Goal: Task Accomplishment & Management: Use online tool/utility

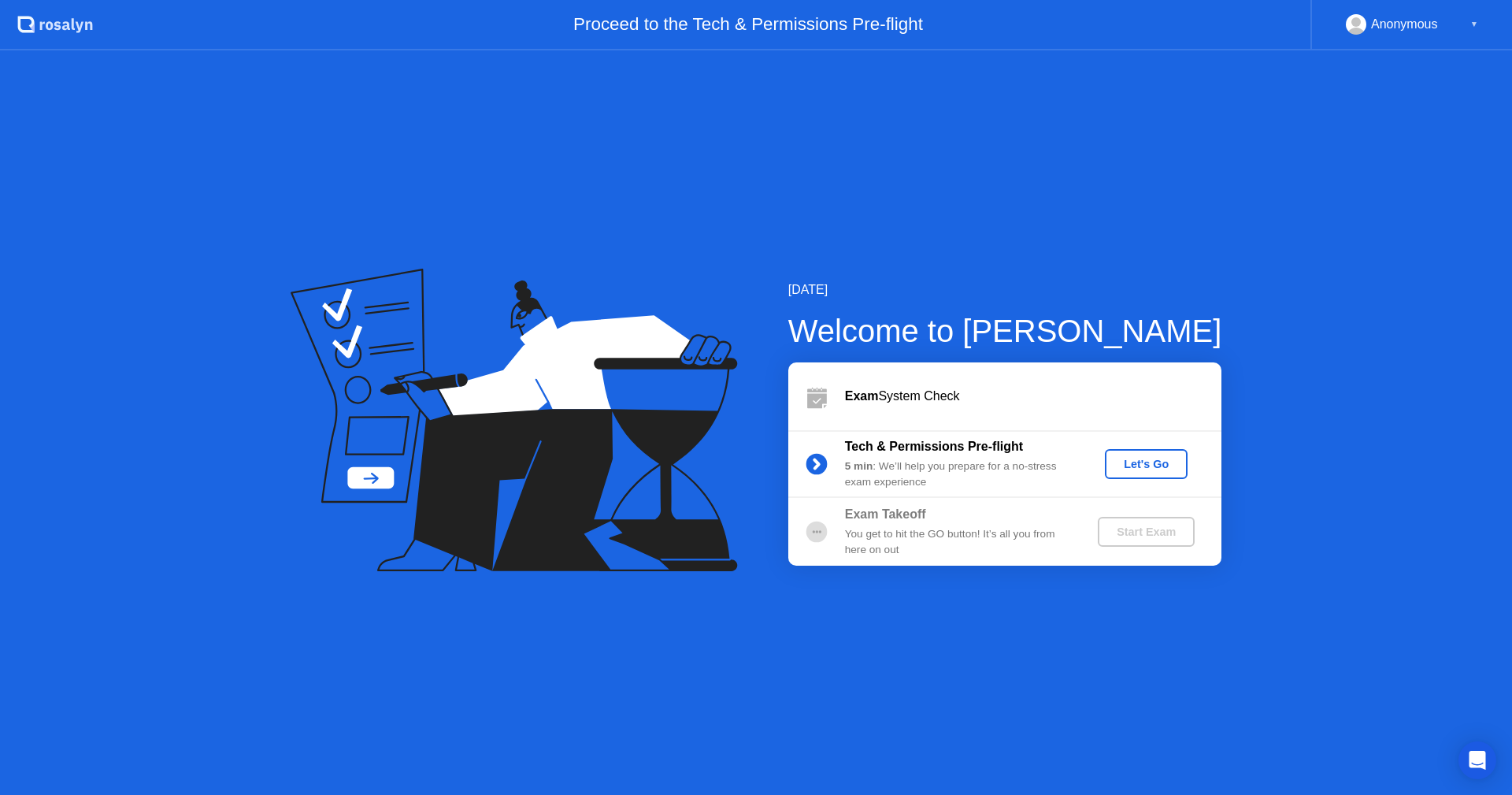
click at [1150, 468] on div "Let's Go" at bounding box center [1146, 464] width 70 height 12
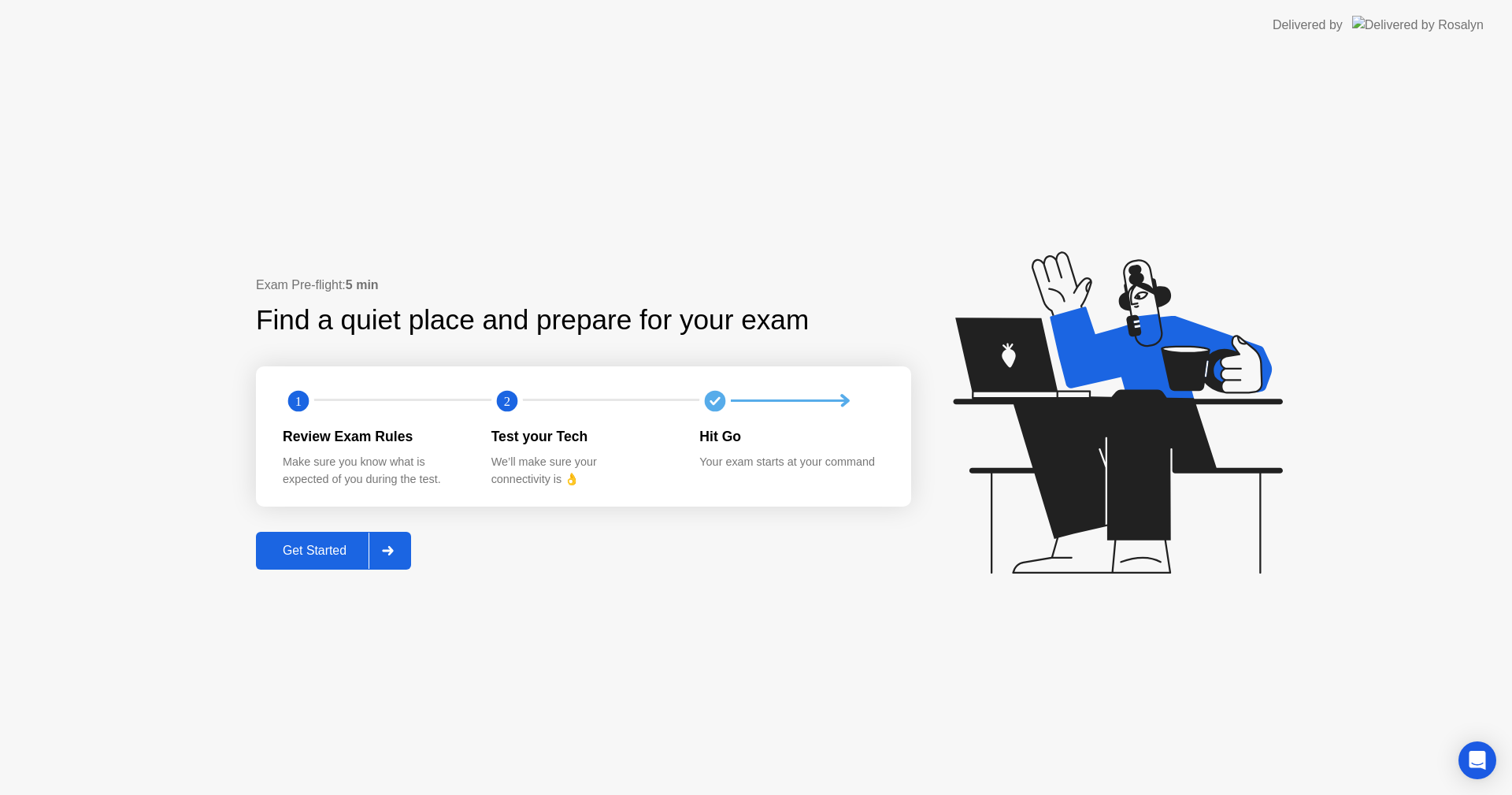
click at [314, 543] on div "Get Started" at bounding box center [314, 550] width 108 height 14
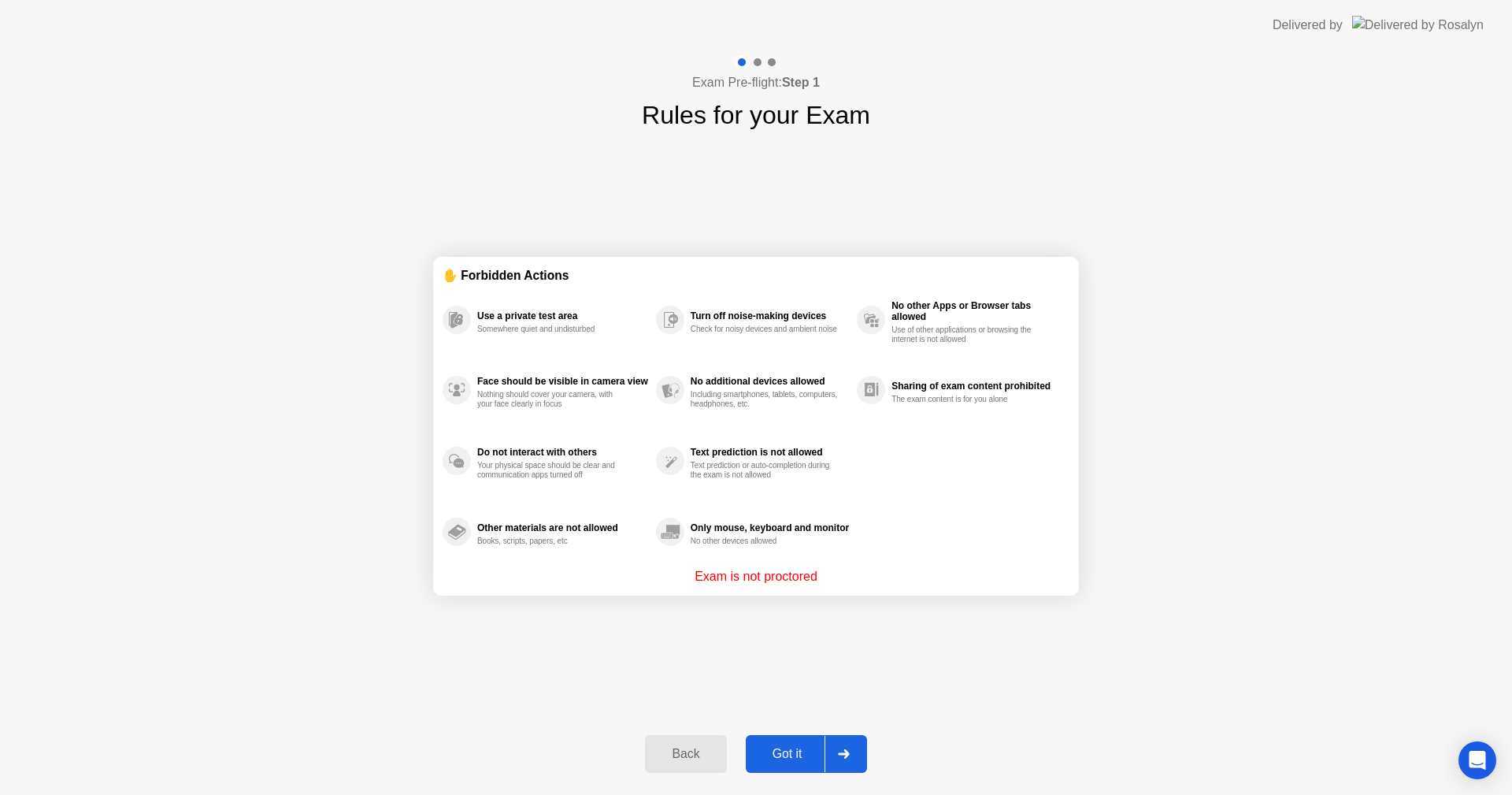
click at [790, 743] on button "Got it" at bounding box center [806, 753] width 121 height 38
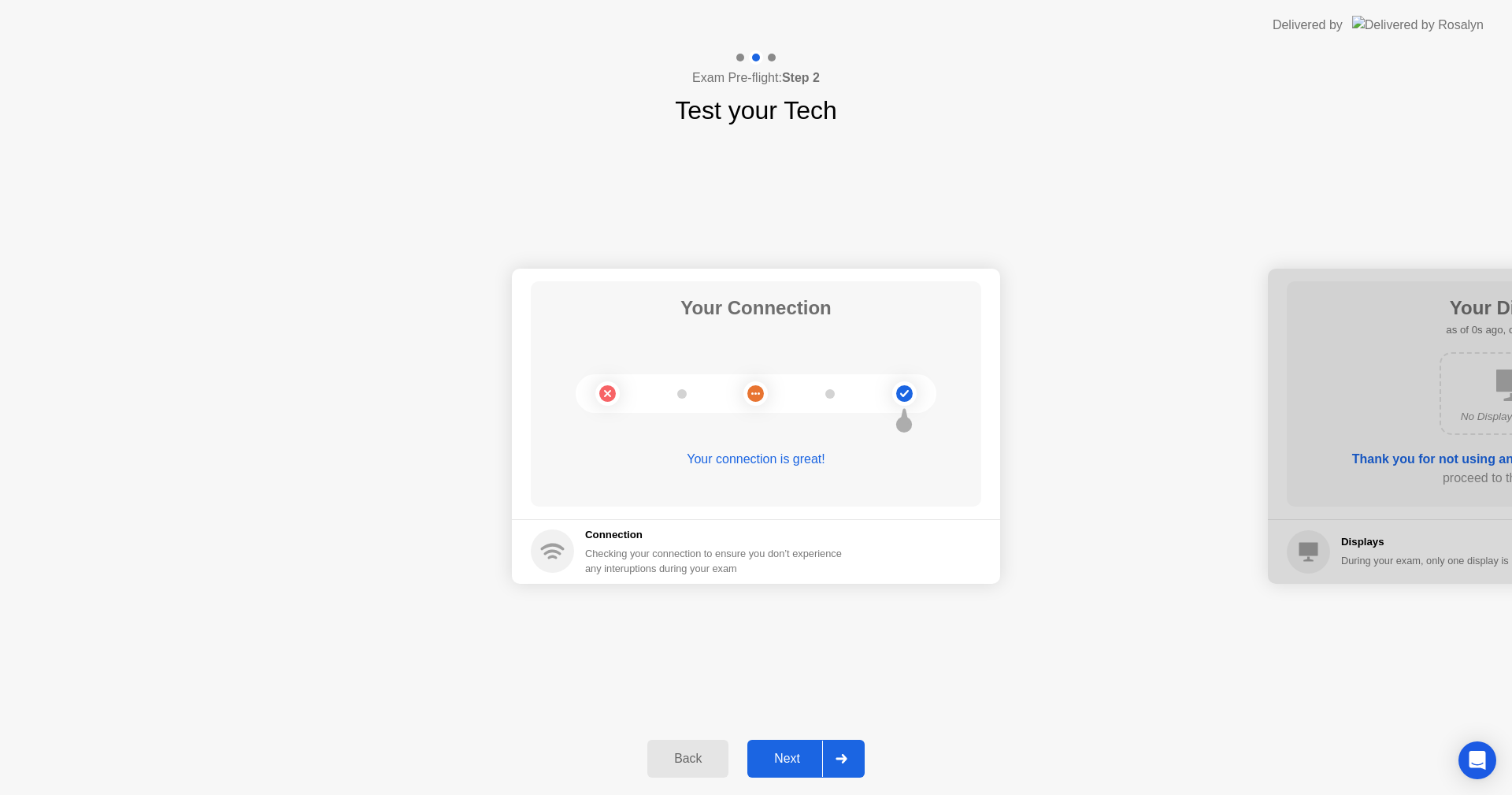
click at [792, 753] on div "Next" at bounding box center [787, 758] width 70 height 14
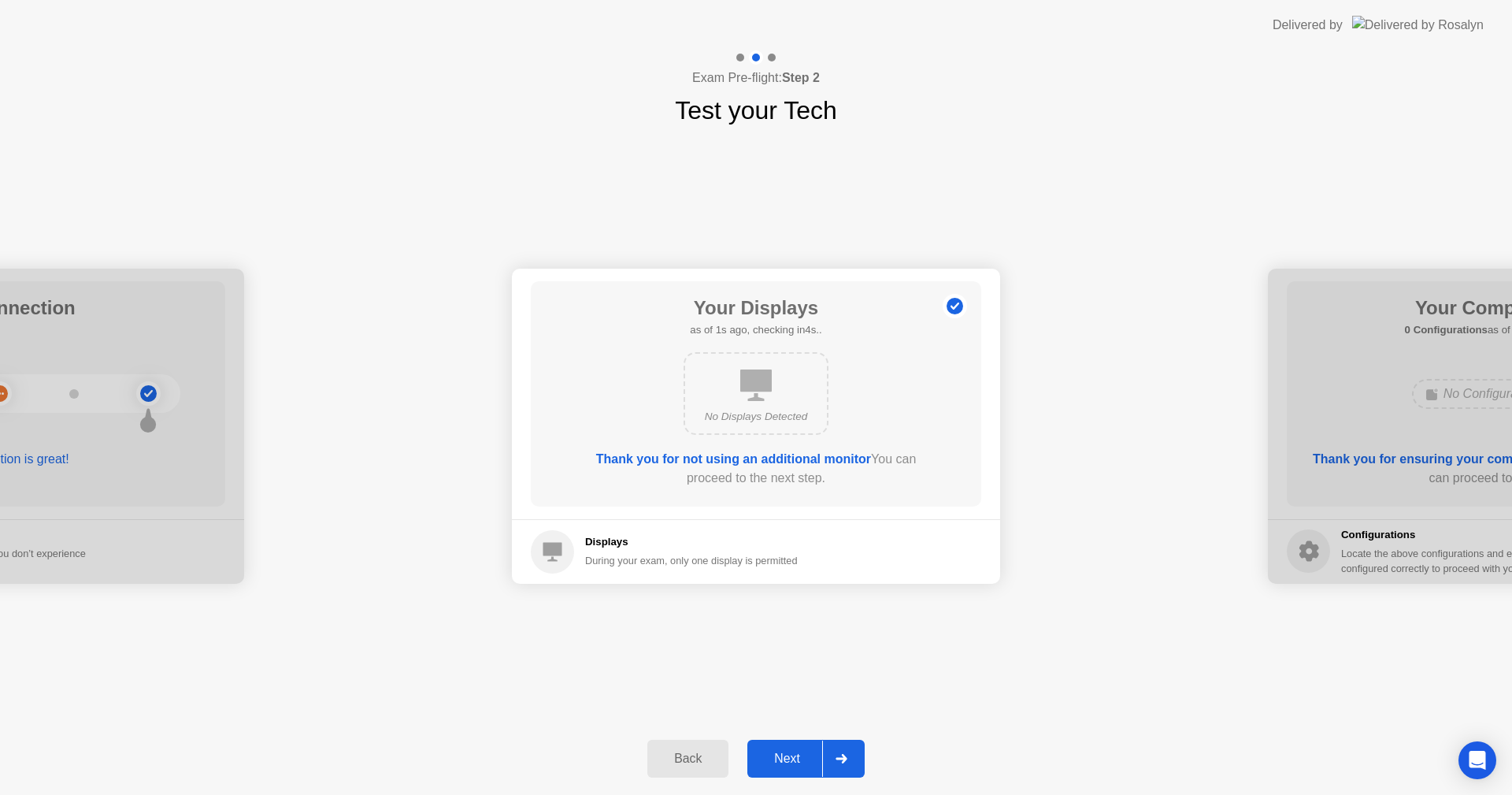
click at [792, 753] on div "Next" at bounding box center [787, 758] width 70 height 14
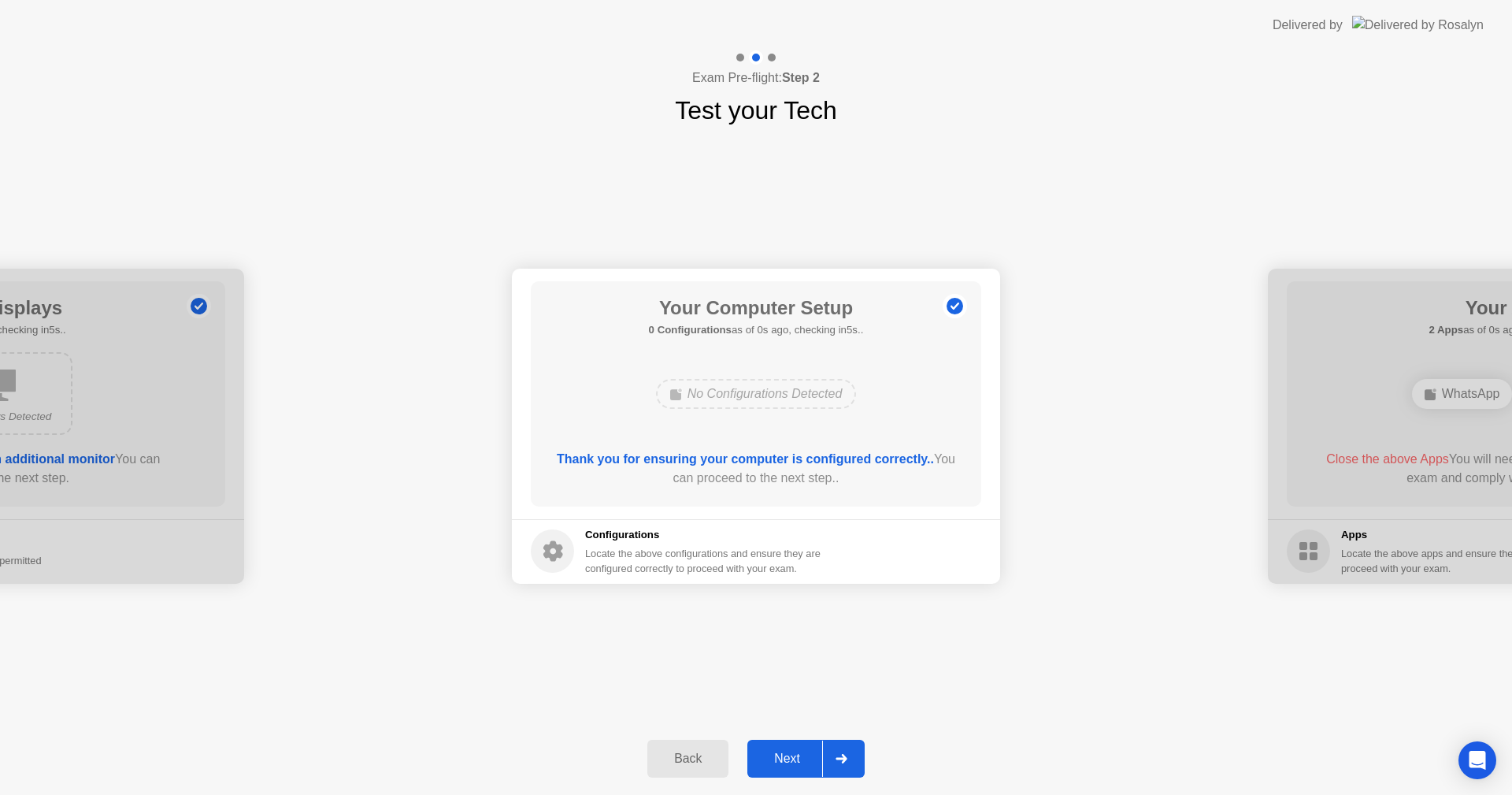
click at [792, 753] on div "Next" at bounding box center [787, 758] width 70 height 14
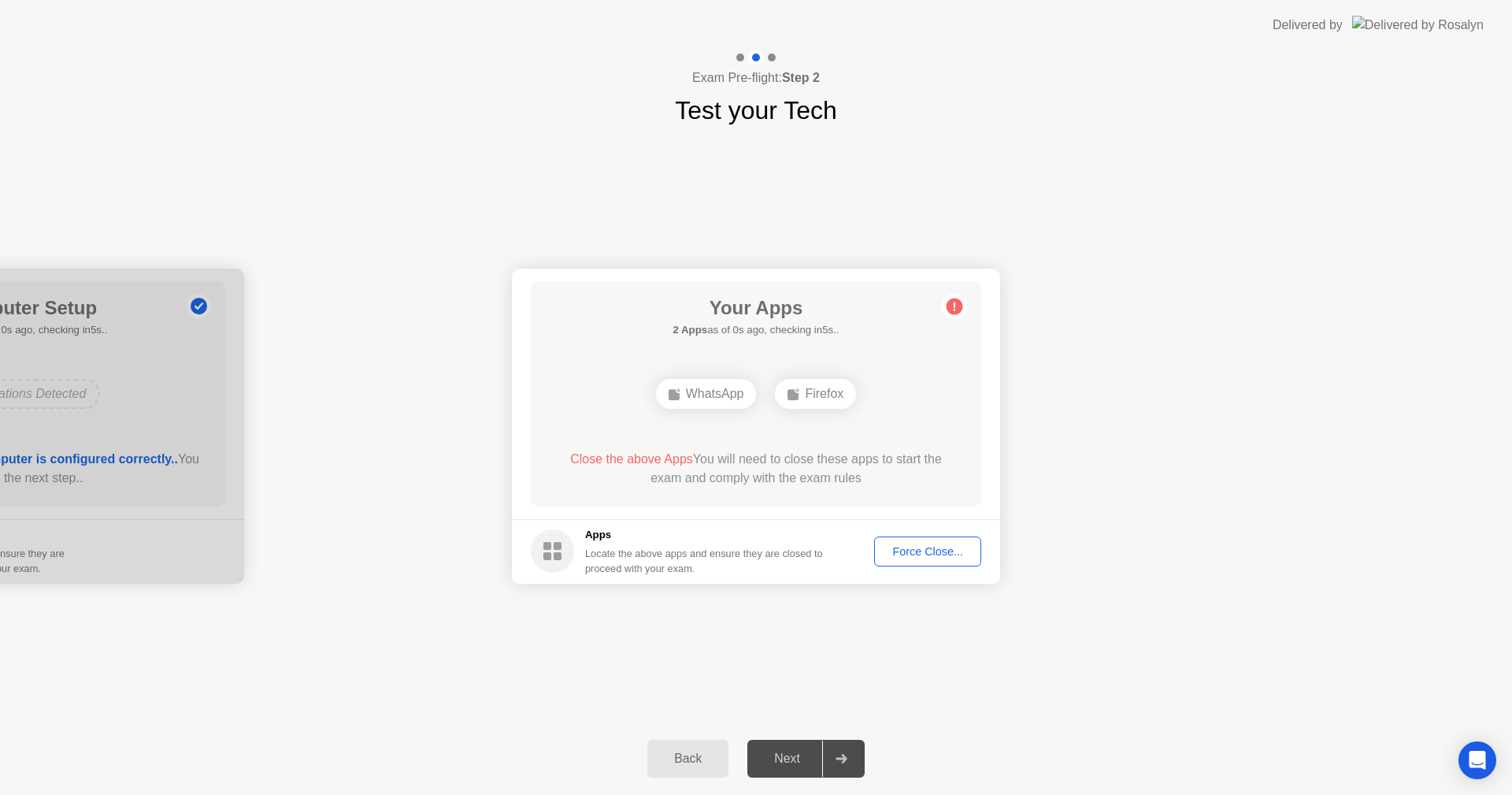
click at [929, 561] on button "Force Close..." at bounding box center [928, 551] width 107 height 30
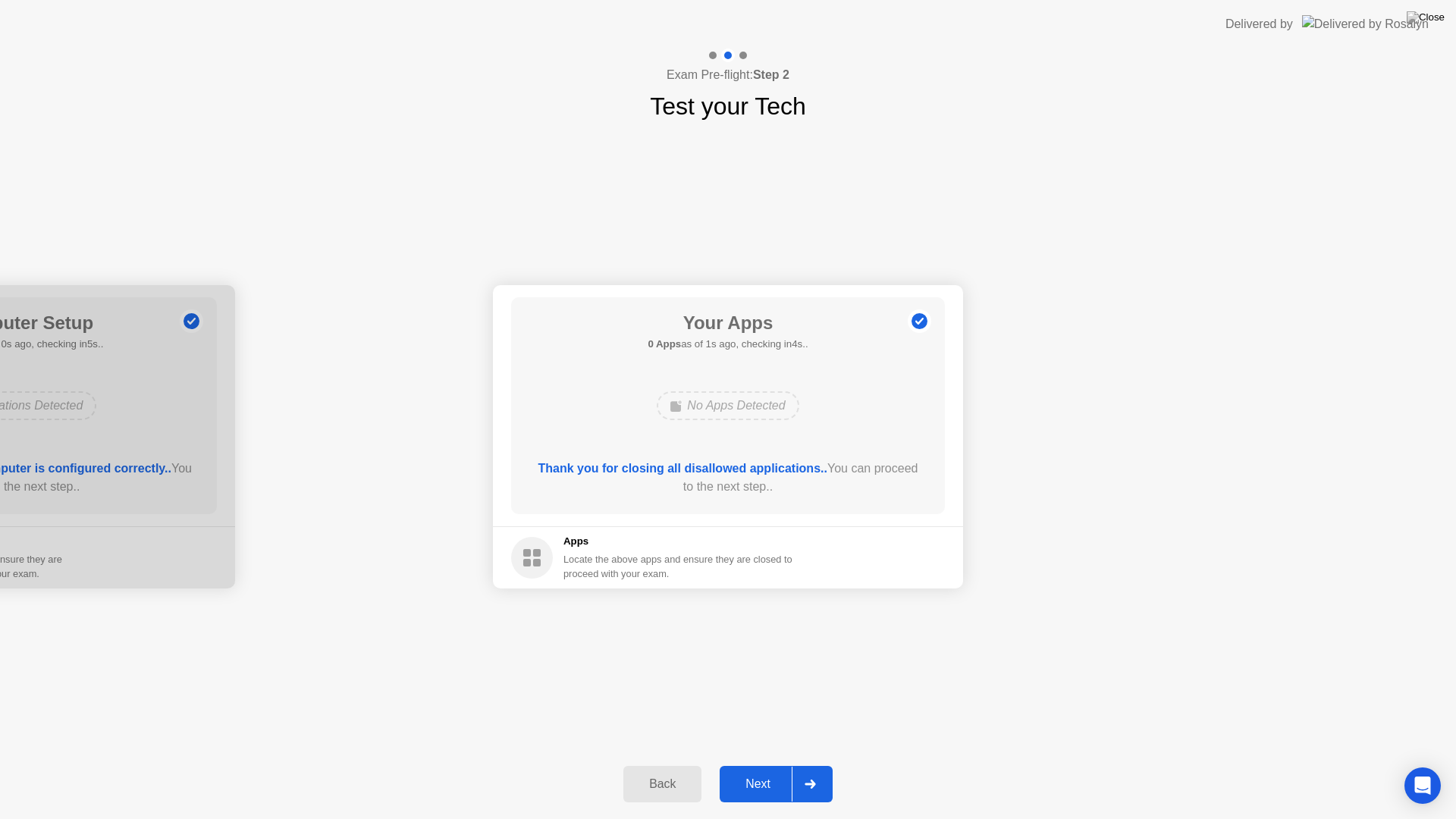
click at [762, 764] on div "Next" at bounding box center [758, 784] width 67 height 13
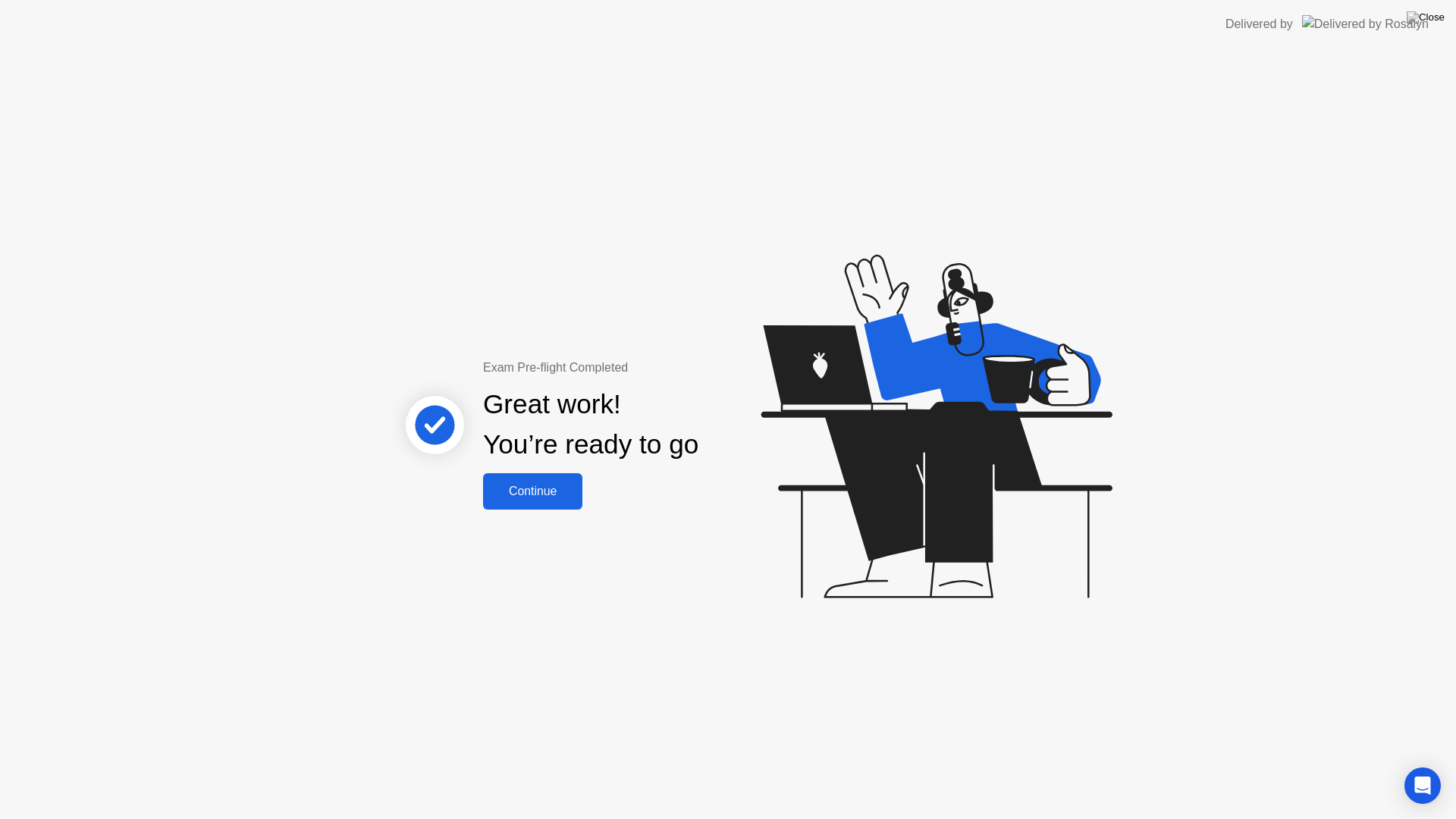
click at [523, 500] on button "Continue" at bounding box center [532, 491] width 99 height 36
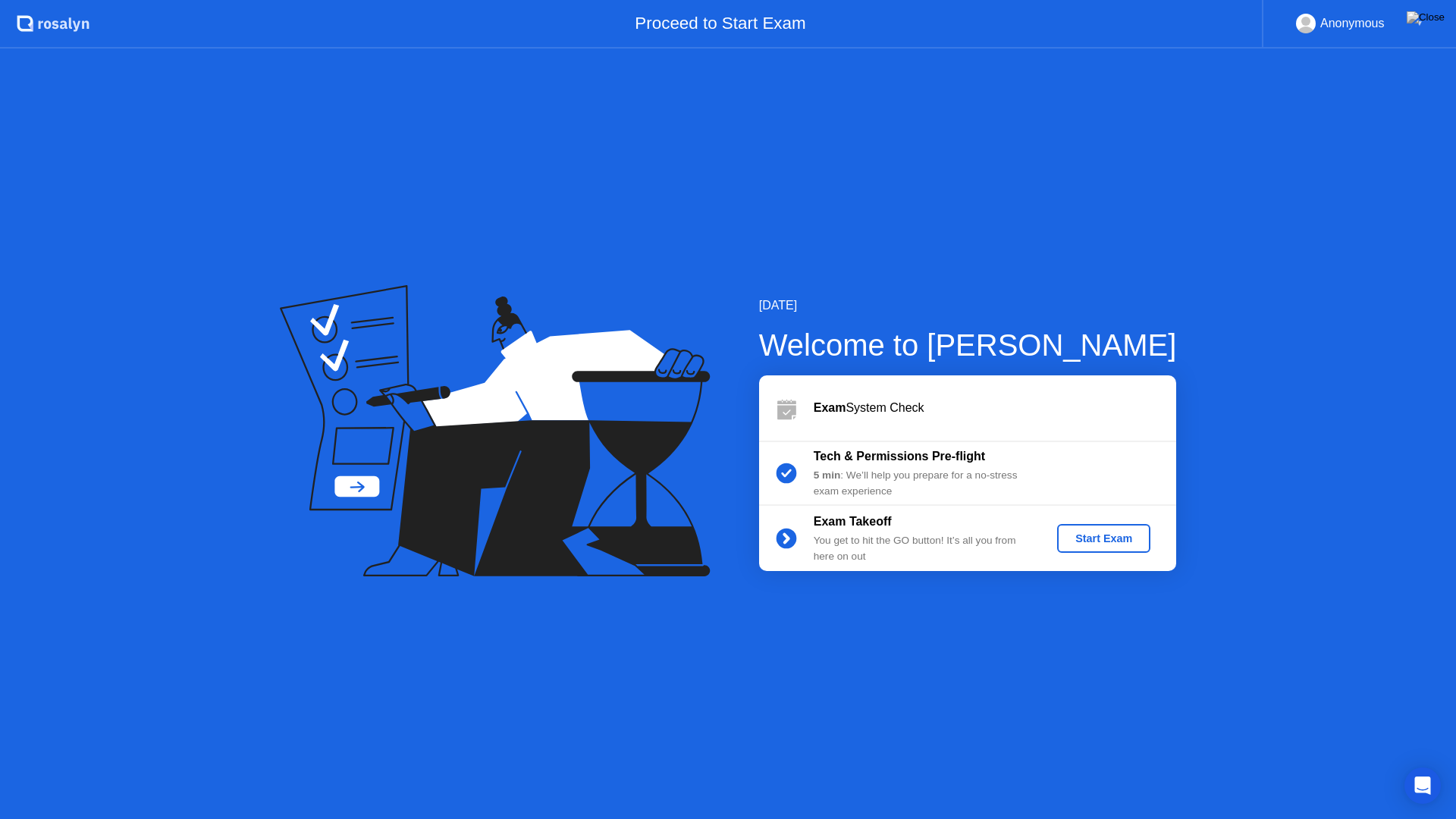
click at [1077, 526] on button "Start Exam" at bounding box center [1104, 538] width 93 height 29
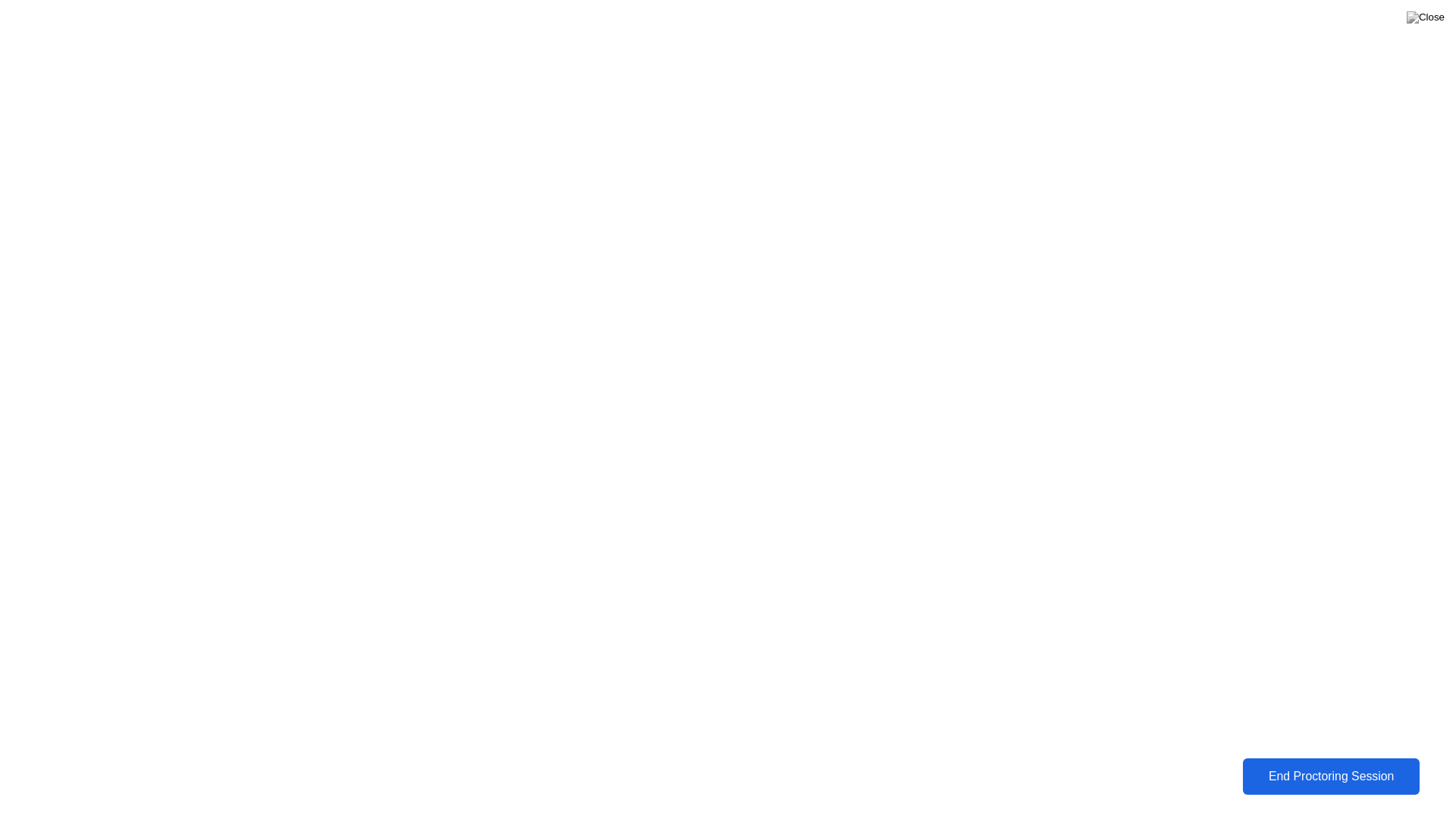
click at [1313, 764] on div "End Proctoring Session" at bounding box center [1332, 776] width 168 height 13
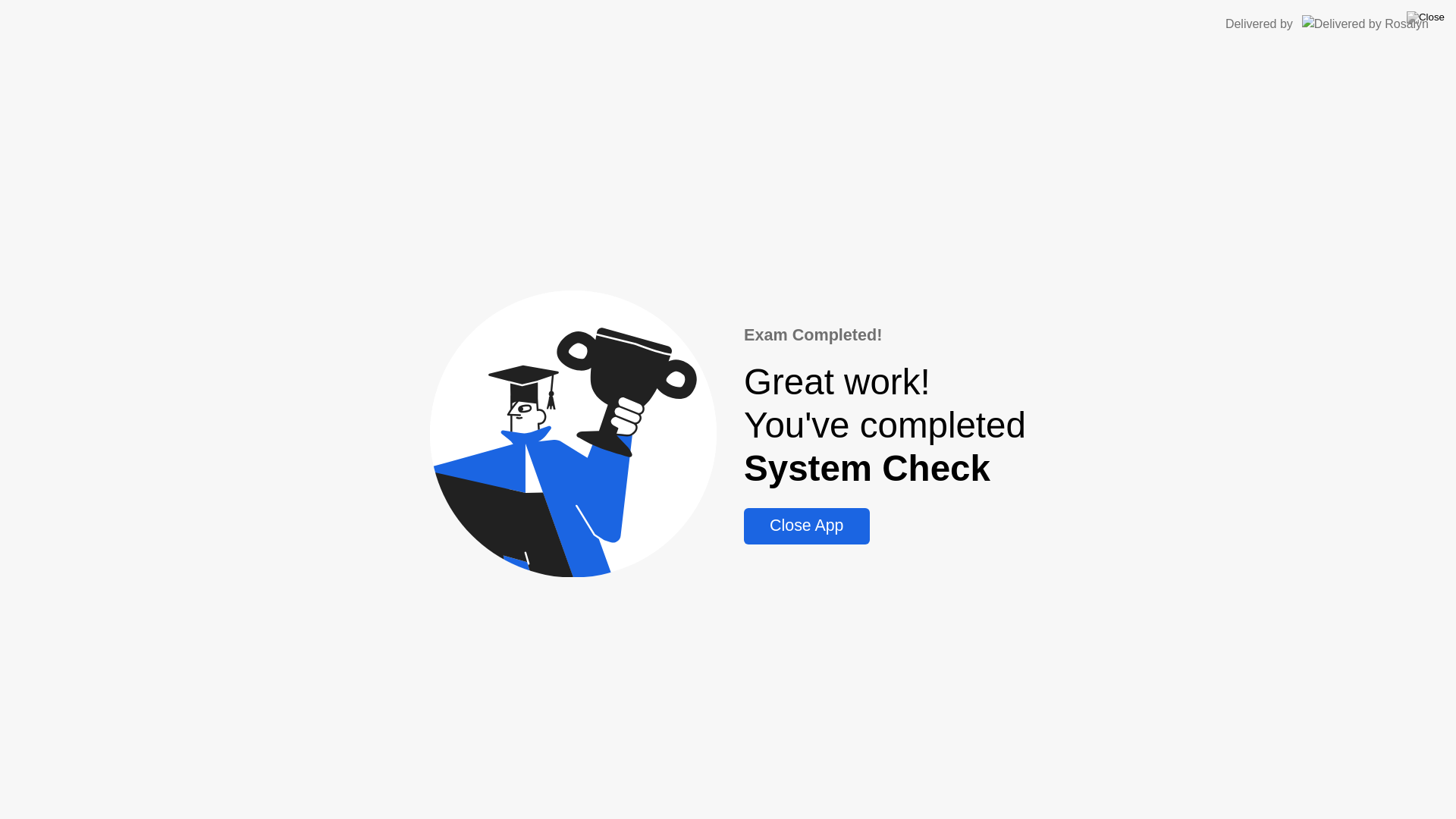
click at [781, 522] on div "Close App" at bounding box center [807, 526] width 116 height 19
